Goal: Check status: Check status

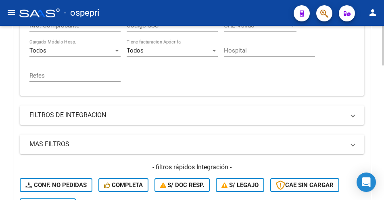
scroll to position [121, 0]
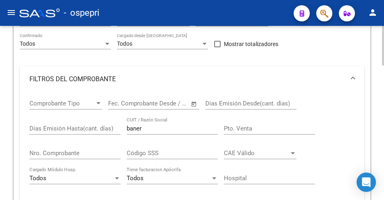
click at [156, 126] on input "baner" at bounding box center [172, 128] width 91 height 7
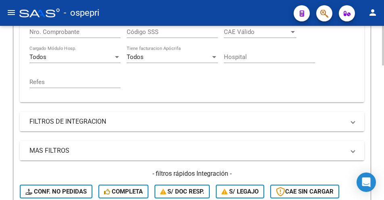
scroll to position [283, 0]
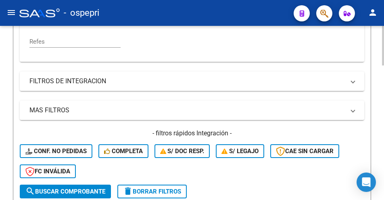
type input "belarde"
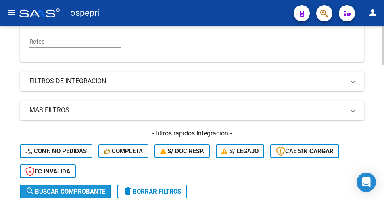
click at [75, 189] on span "search Buscar Comprobante" at bounding box center [65, 191] width 80 height 7
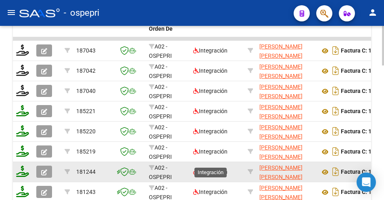
scroll to position [484, 0]
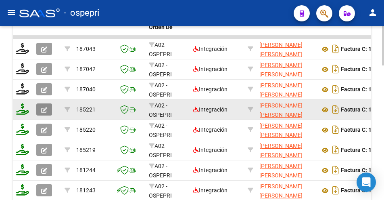
click at [42, 109] on icon "button" at bounding box center [44, 110] width 6 height 6
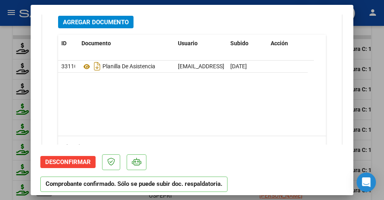
scroll to position [1171, 0]
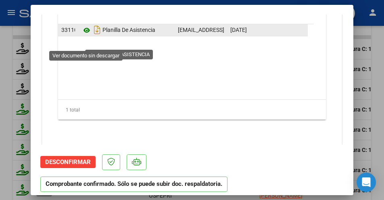
click at [88, 35] on icon at bounding box center [87, 30] width 10 height 10
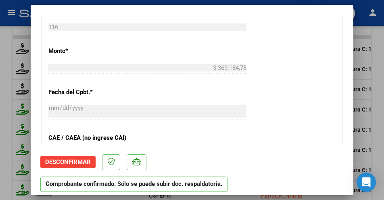
scroll to position [551, 0]
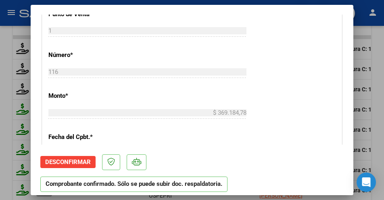
type input "$ 0,00"
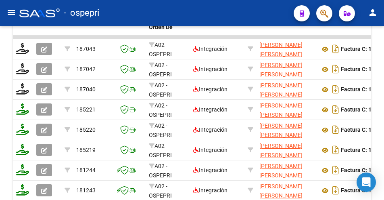
scroll to position [484, 0]
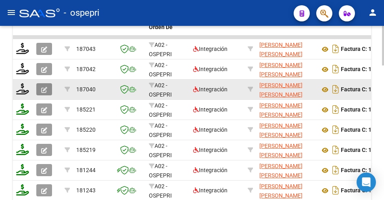
click at [42, 89] on icon "button" at bounding box center [44, 90] width 6 height 6
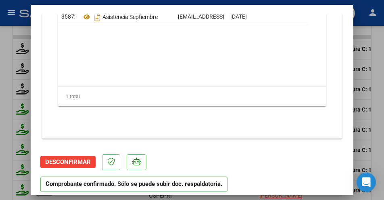
scroll to position [1101, 0]
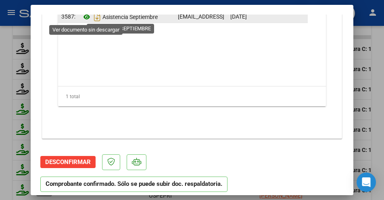
click at [86, 17] on icon at bounding box center [87, 17] width 10 height 10
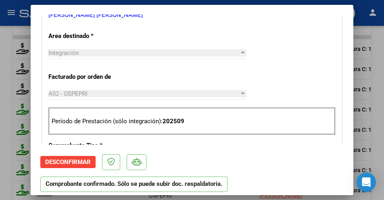
scroll to position [242, 0]
